Goal: Check status: Check status

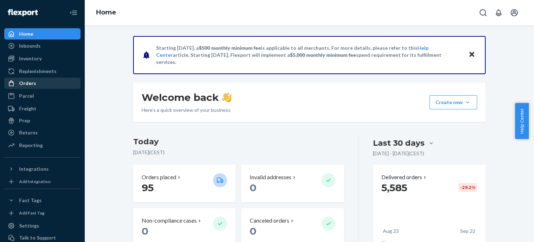
click at [41, 86] on div "Orders" at bounding box center [42, 83] width 75 height 10
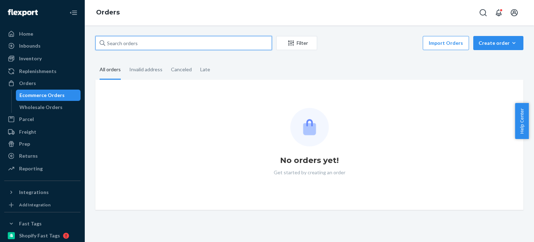
click at [147, 40] on input "text" at bounding box center [183, 43] width 177 height 14
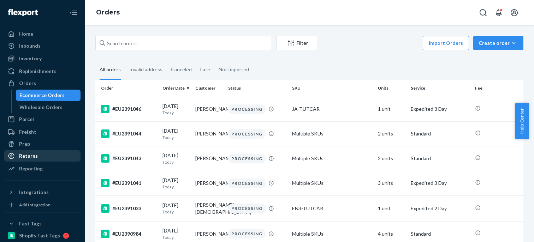
click at [52, 154] on div "Returns" at bounding box center [42, 156] width 75 height 10
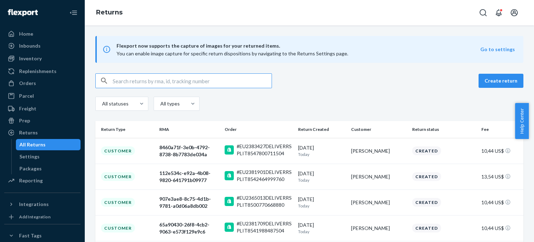
click at [136, 82] on input "text" at bounding box center [192, 81] width 159 height 14
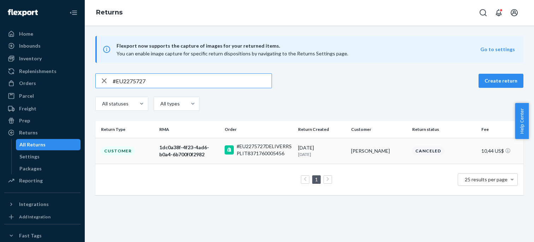
type input "#EU2275727"
click at [182, 145] on div "1dc0a38f-4f23-4ad6-b0a4-6b700f0f2982" at bounding box center [189, 151] width 60 height 14
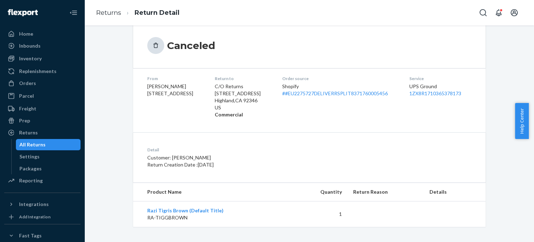
scroll to position [65, 0]
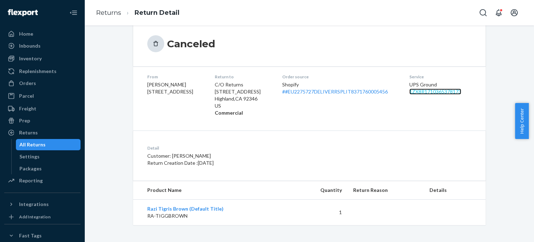
click at [454, 90] on link "1ZX8R1710365378173" at bounding box center [436, 92] width 52 height 6
click at [313, 122] on dl "From [PERSON_NAME] [STREET_ADDRESS] Return to C/O Returns [STREET_ADDRESS] Comm…" at bounding box center [309, 94] width 353 height 57
click at [448, 89] on link "1ZX8R1710365378173" at bounding box center [436, 92] width 52 height 6
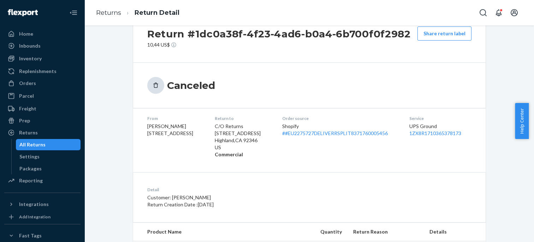
scroll to position [0, 0]
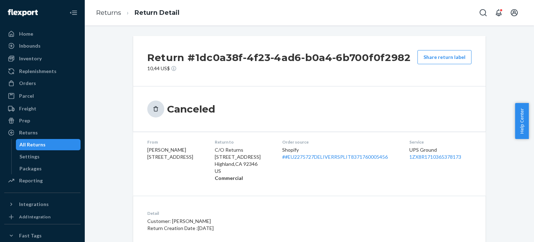
click at [274, 109] on div "Canceled" at bounding box center [230, 109] width 167 height 17
click at [326, 51] on h2 "Return #1dc0a38f-4f23-4ad6-b0a4-6b700f0f2982" at bounding box center [279, 57] width 264 height 15
click at [48, 144] on div "All Returns" at bounding box center [49, 145] width 64 height 10
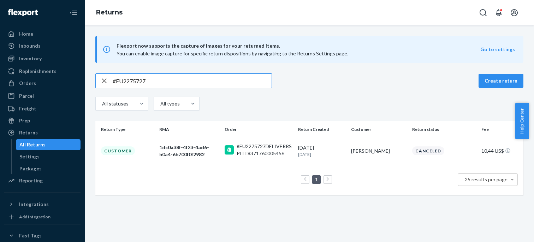
drag, startPoint x: 162, startPoint y: 83, endPoint x: 107, endPoint y: 81, distance: 55.2
click at [107, 81] on div "#EU2275727" at bounding box center [184, 81] width 176 height 14
drag, startPoint x: 163, startPoint y: 81, endPoint x: 104, endPoint y: 80, distance: 59.4
click at [104, 80] on div "#EU2275727" at bounding box center [184, 81] width 176 height 14
paste input "350982"
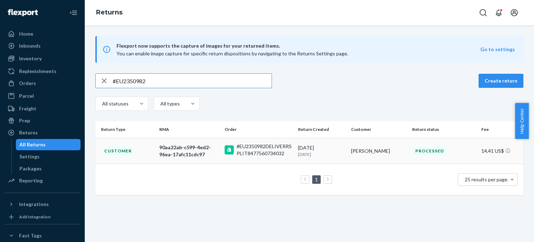
type input "#EU2350982"
click at [164, 152] on div "90aa22ab-c599-4ed2-96ea-17afc11cdc97" at bounding box center [189, 151] width 60 height 14
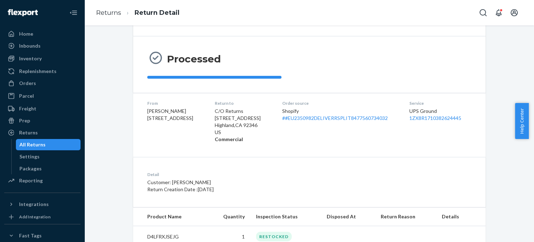
scroll to position [93, 0]
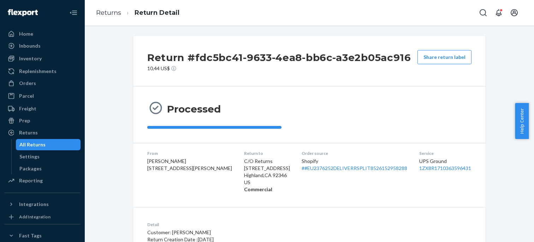
scroll to position [77, 0]
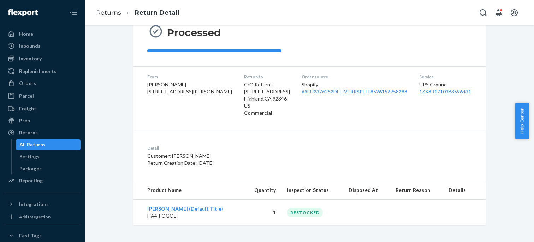
click at [34, 139] on div "Returns All Returns Settings Packages" at bounding box center [42, 150] width 76 height 47
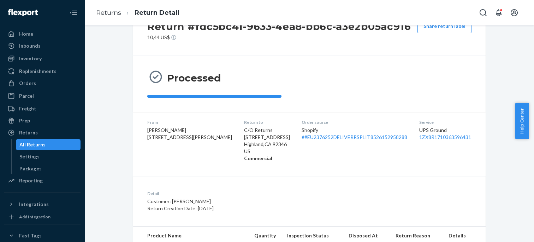
scroll to position [6, 0]
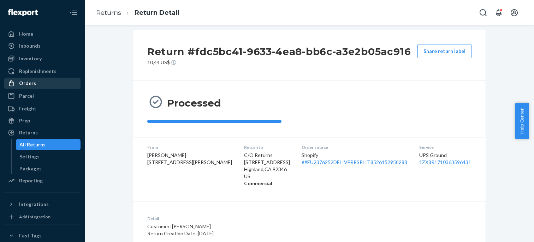
click at [38, 83] on div "Orders" at bounding box center [42, 83] width 75 height 10
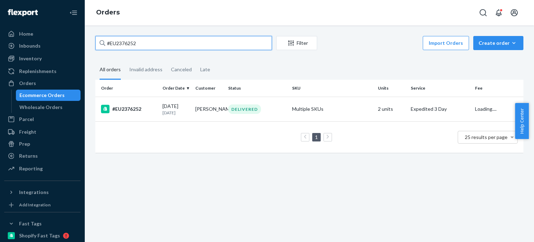
drag, startPoint x: 153, startPoint y: 45, endPoint x: 104, endPoint y: 42, distance: 49.2
click at [104, 42] on div "#EU2376252" at bounding box center [183, 43] width 177 height 14
paste input "#EU2379033"
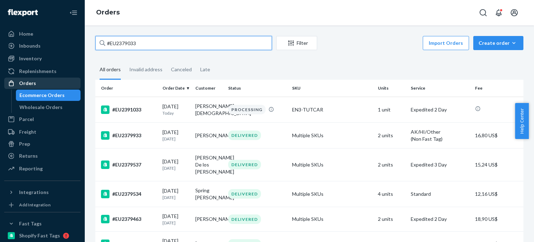
type input "#EU2379033"
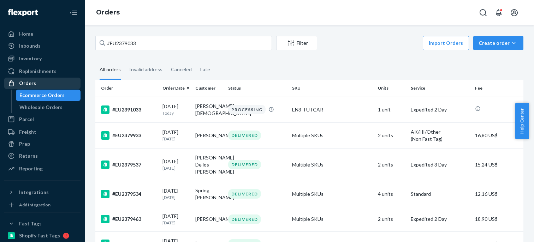
click at [46, 86] on div "Orders" at bounding box center [42, 83] width 75 height 10
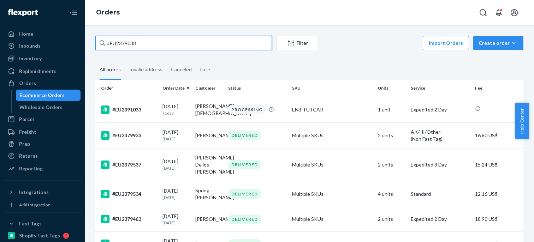
click at [160, 44] on input "#EU2379033" at bounding box center [183, 43] width 177 height 14
